Goal: Use online tool/utility: Utilize a website feature to perform a specific function

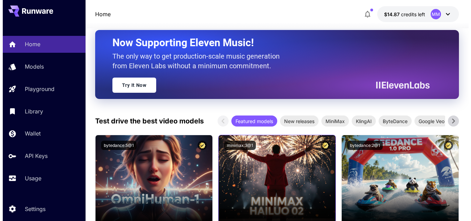
scroll to position [31, 0]
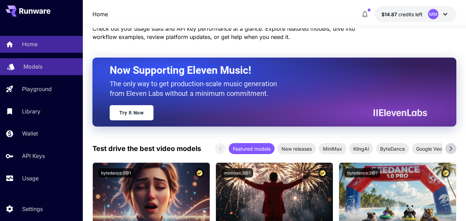
click at [38, 66] on p "Models" at bounding box center [32, 66] width 19 height 8
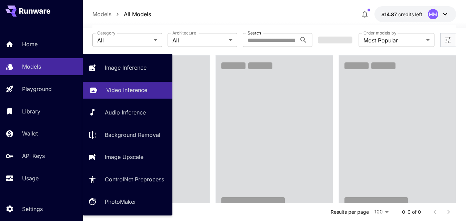
click at [126, 91] on p "Video Inference" at bounding box center [126, 90] width 41 height 8
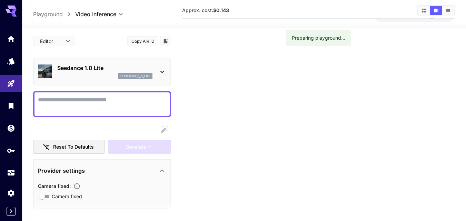
click at [162, 71] on icon at bounding box center [162, 72] width 8 height 8
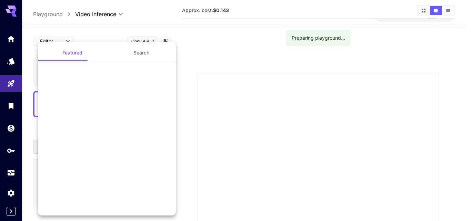
click at [162, 71] on div at bounding box center [235, 110] width 471 height 221
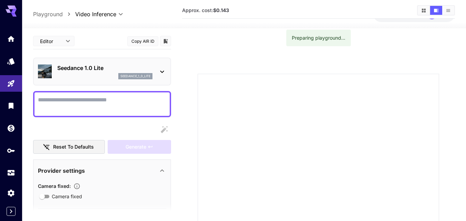
click at [162, 71] on icon at bounding box center [162, 72] width 8 height 8
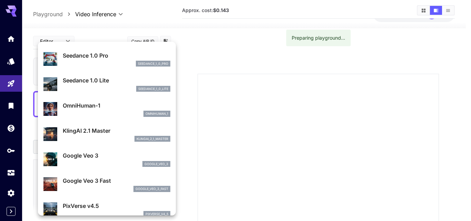
scroll to position [46, 0]
click at [93, 130] on p "KlingAI 2.1 Master" at bounding box center [117, 130] width 108 height 8
type input "**********"
type input "****"
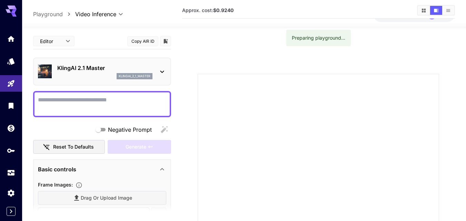
click at [164, 74] on icon at bounding box center [162, 72] width 8 height 8
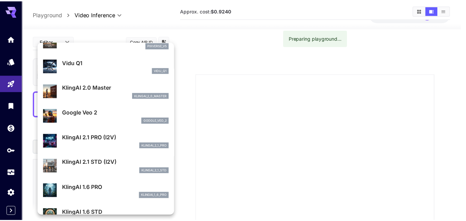
scroll to position [241, 0]
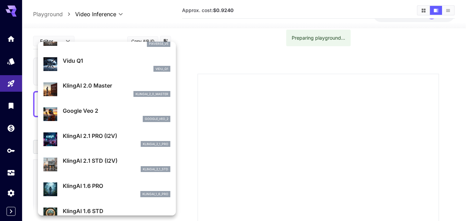
click at [92, 137] on p "KlingAI 2.1 PRO (I2V)" at bounding box center [117, 136] width 108 height 8
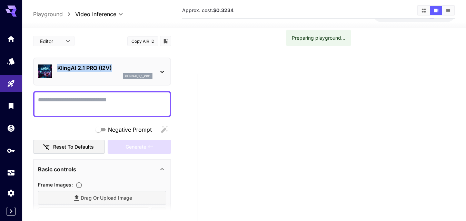
drag, startPoint x: 117, startPoint y: 68, endPoint x: 57, endPoint y: 65, distance: 60.1
click at [57, 65] on p "KlingAI 2.1 PRO (I2V)" at bounding box center [104, 68] width 95 height 8
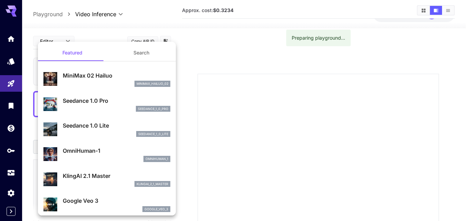
click at [213, 43] on div at bounding box center [235, 110] width 471 height 221
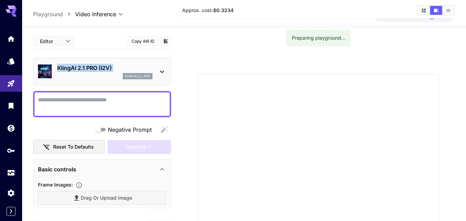
drag, startPoint x: 55, startPoint y: 57, endPoint x: 68, endPoint y: 72, distance: 21.0
click at [68, 72] on div "Editor **** ​ Copy AIR ID KlingAI 2.1 PRO (I2V) klingai_2_1_pro Negative Prompt…" at bounding box center [102, 218] width 138 height 371
copy div "KlingAI 2.1 PRO (I2V)"
